Goal: Information Seeking & Learning: Learn about a topic

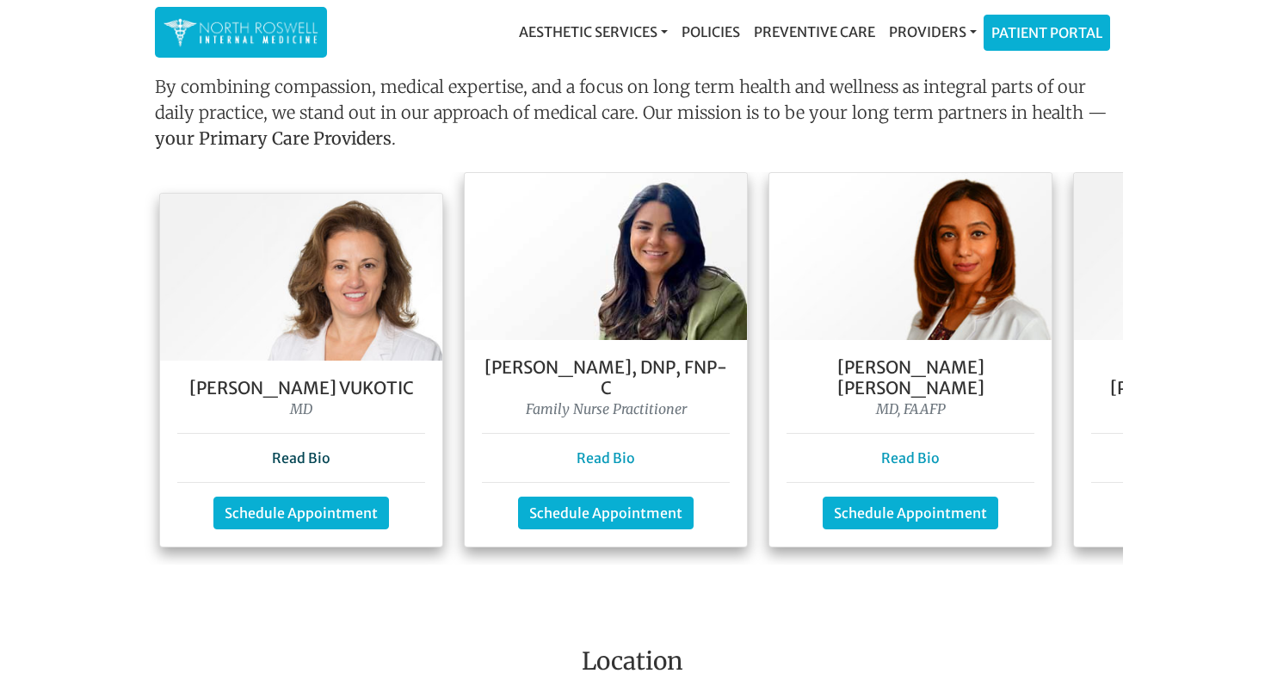
click at [289, 449] on link "Read Bio" at bounding box center [301, 457] width 59 height 17
click at [922, 449] on link "Read Bio" at bounding box center [910, 457] width 59 height 17
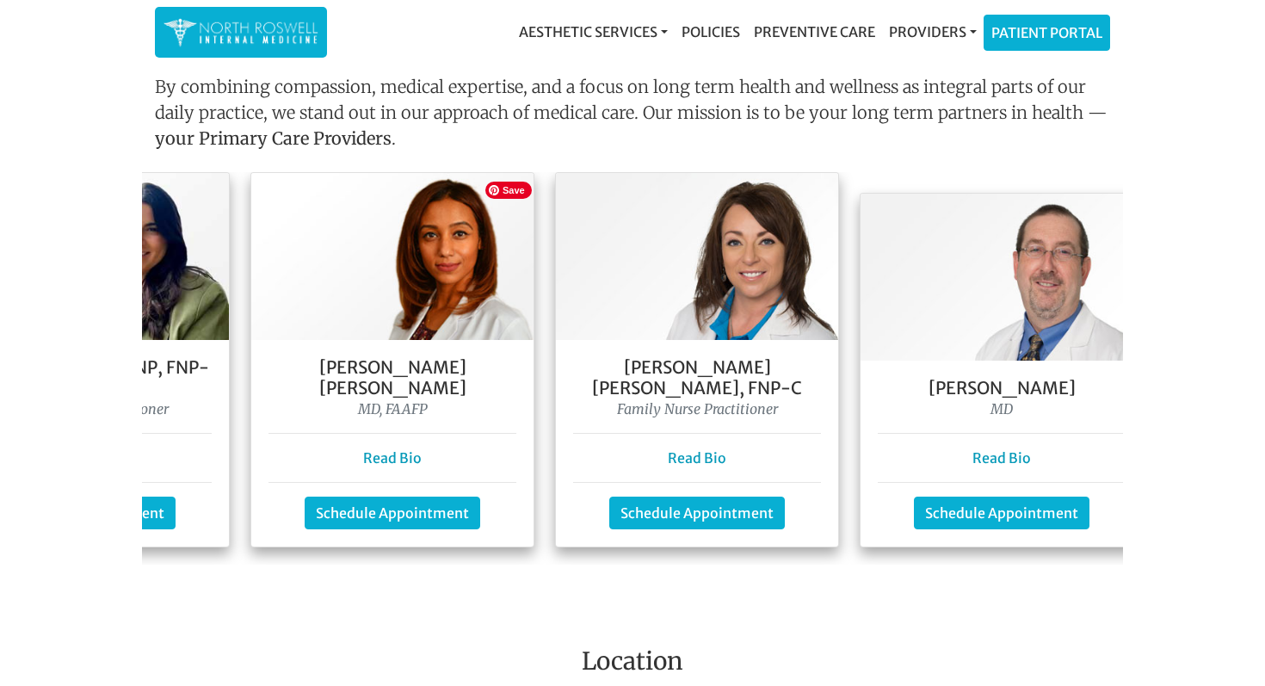
scroll to position [0, 568]
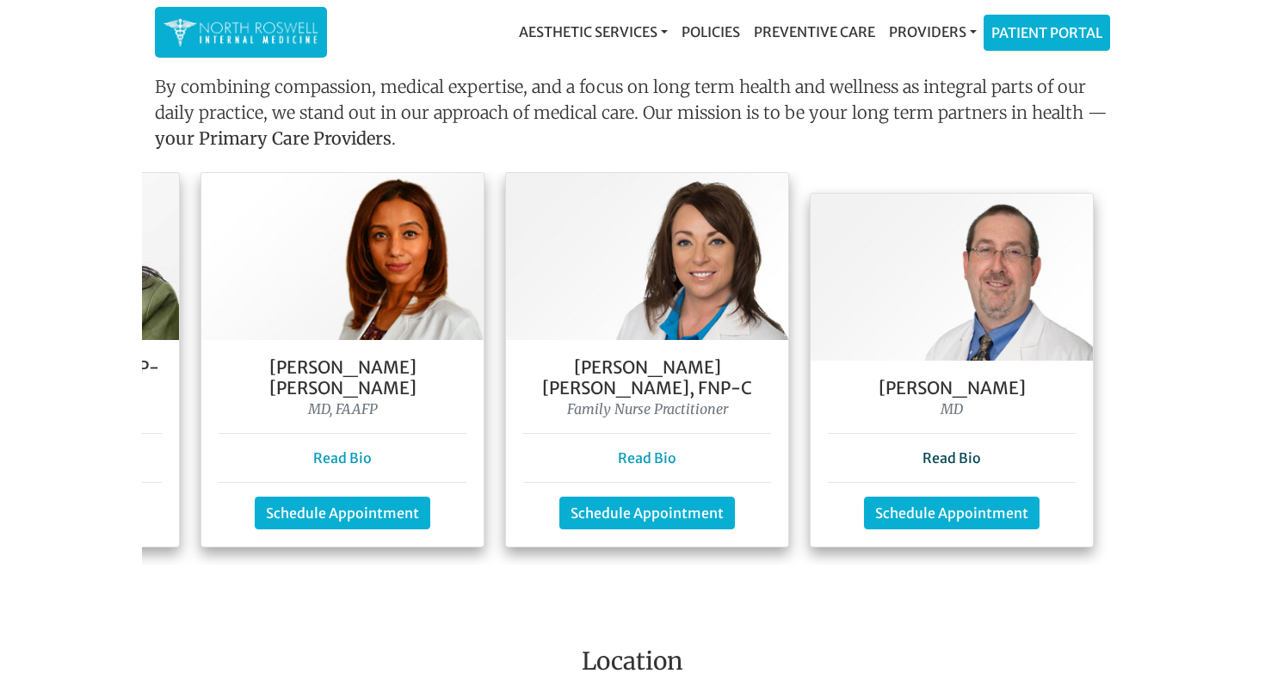
click at [958, 449] on link "Read Bio" at bounding box center [952, 457] width 59 height 17
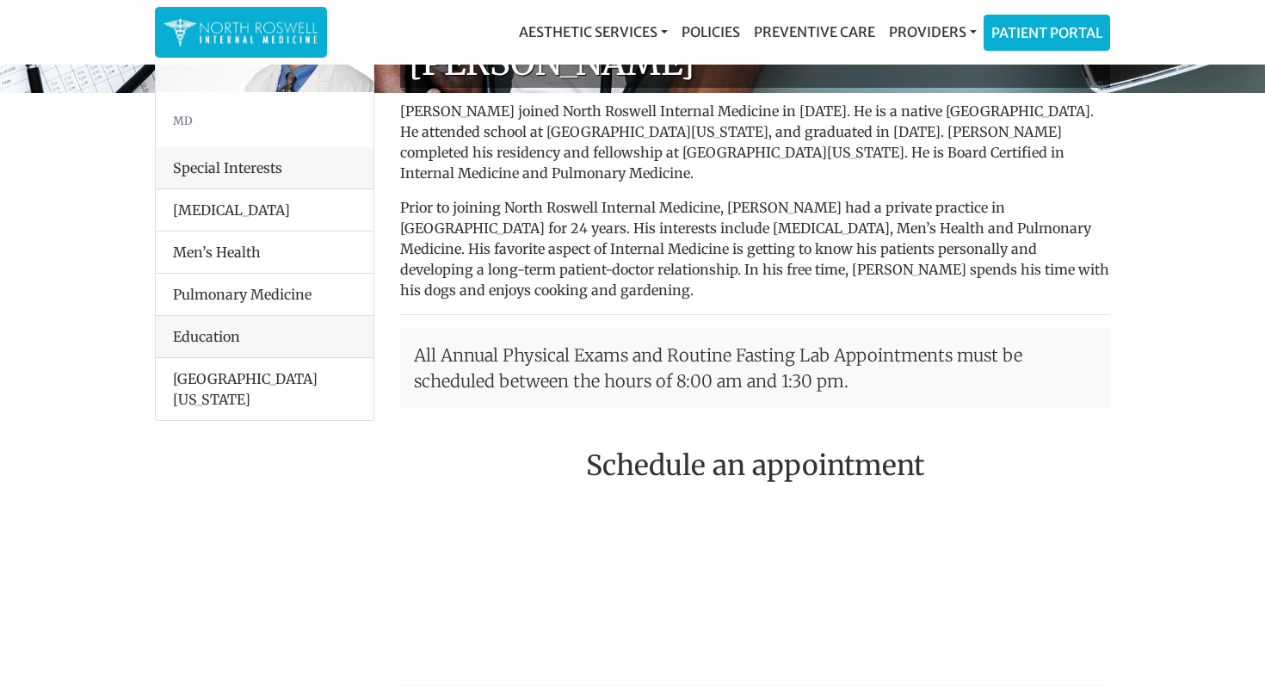
scroll to position [222, 0]
